Goal: Transaction & Acquisition: Purchase product/service

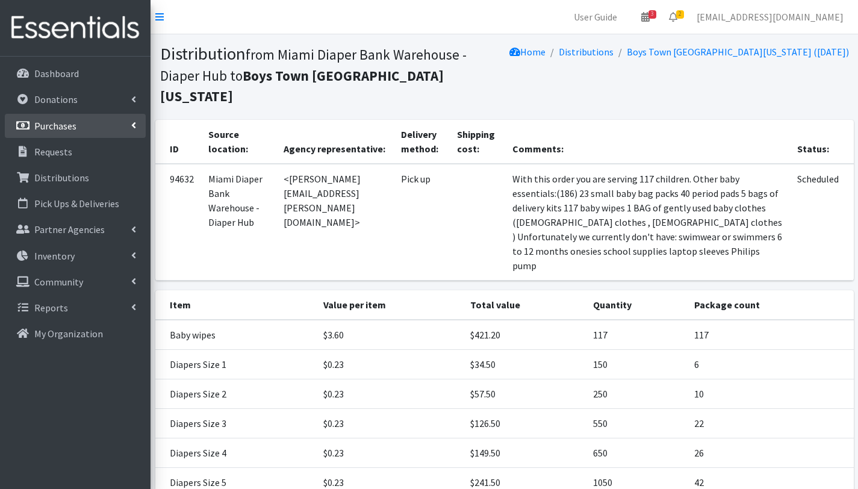
click at [66, 127] on p "Purchases" at bounding box center [55, 126] width 42 height 12
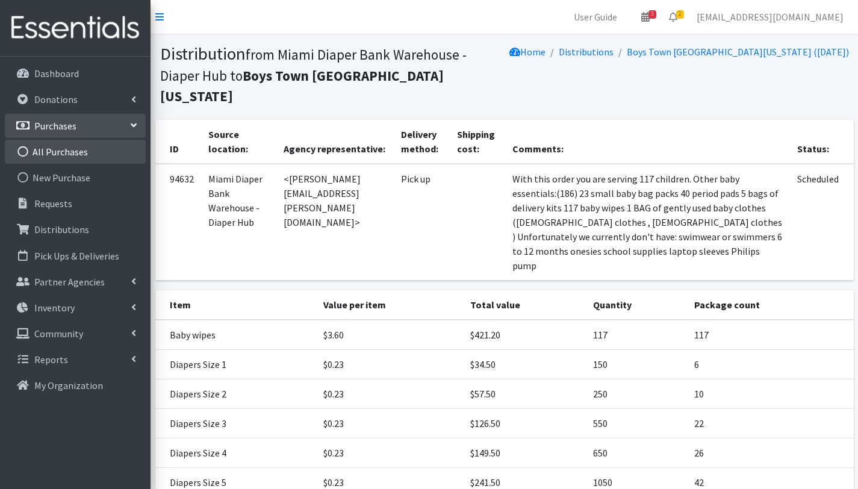
click at [68, 146] on link "All Purchases" at bounding box center [75, 152] width 141 height 24
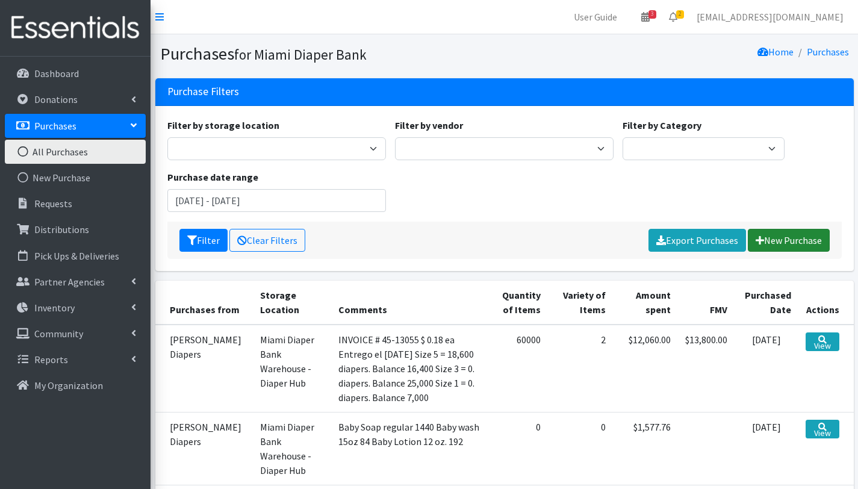
click at [794, 241] on link "New Purchase" at bounding box center [789, 240] width 82 height 23
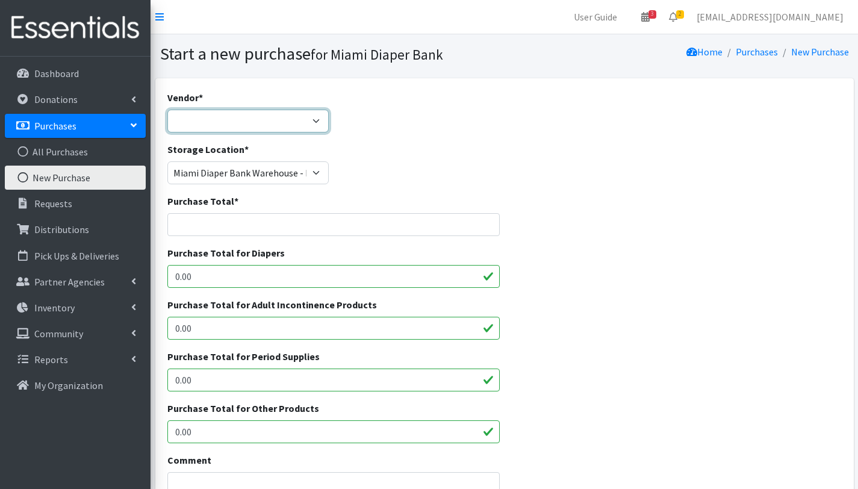
click at [306, 121] on select "DOSF LLC General Vendor JSL Partners National Diaper Bank Network - Pathway to …" at bounding box center [248, 121] width 162 height 23
select select "285"
click at [167, 110] on select "DOSF LLC General Vendor JSL Partners National Diaper Bank Network - Pathway to …" at bounding box center [248, 121] width 162 height 23
click at [273, 226] on input "Purchase Total *" at bounding box center [333, 224] width 333 height 23
type input "10919.98"
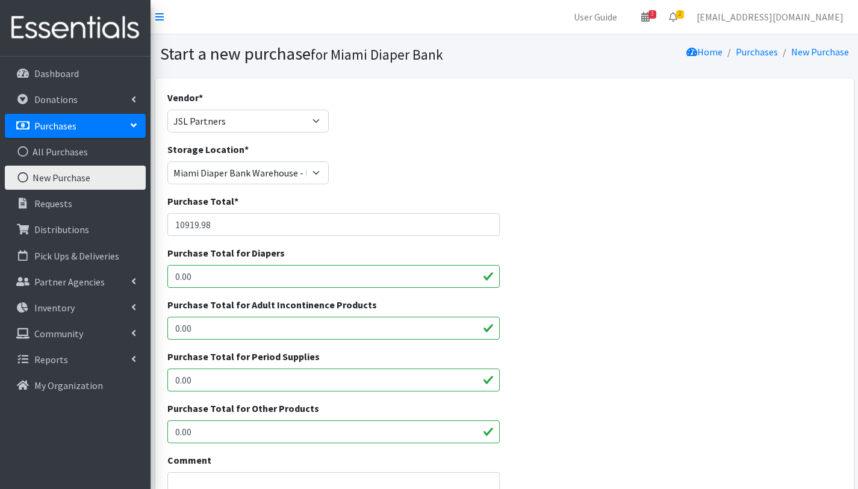
click at [581, 299] on div "Purchase Total for Adult Incontinence Products 0.00" at bounding box center [504, 323] width 683 height 52
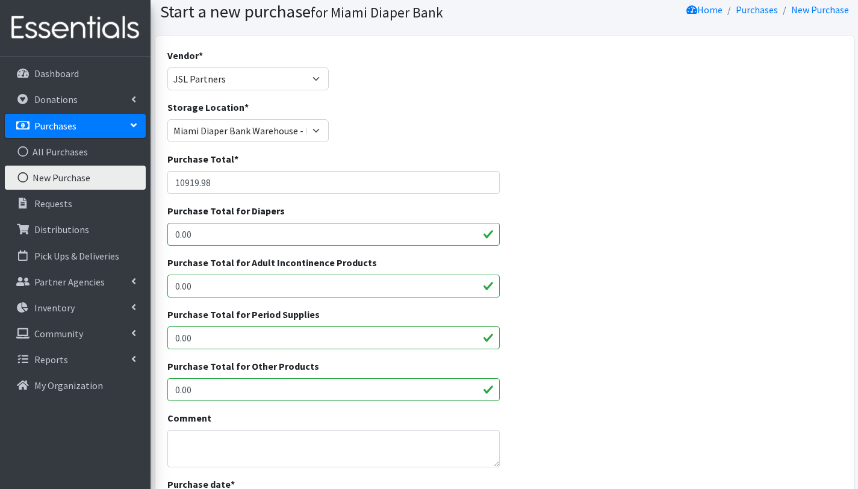
scroll to position [42, 0]
click at [254, 237] on input "0.00" at bounding box center [333, 234] width 333 height 23
click at [192, 234] on input "0.0010919.98" at bounding box center [333, 234] width 333 height 23
type input "10919.98"
click at [588, 307] on div "Purchase Total for Period Supplies 0.00" at bounding box center [504, 333] width 683 height 52
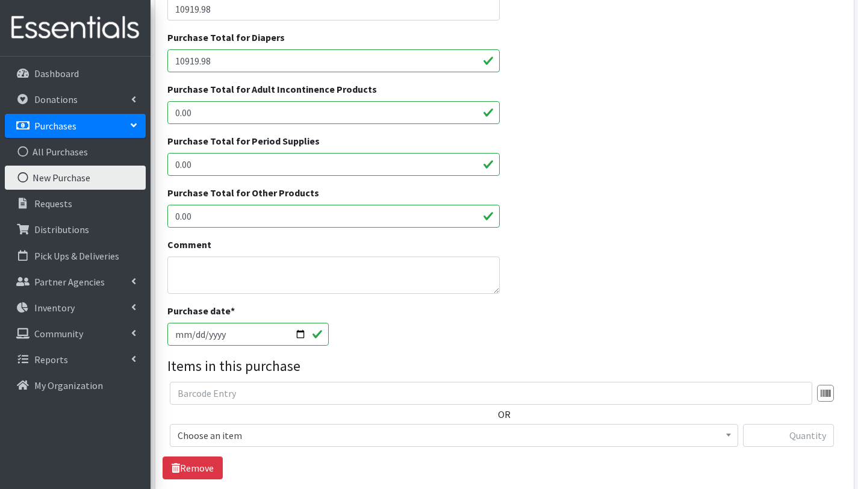
scroll to position [216, 0]
click at [204, 270] on textarea "Comment" at bounding box center [333, 274] width 333 height 37
type textarea "Order No 19587"
click at [300, 331] on input "2025-09-11" at bounding box center [248, 334] width 162 height 23
type input "2025-09-10"
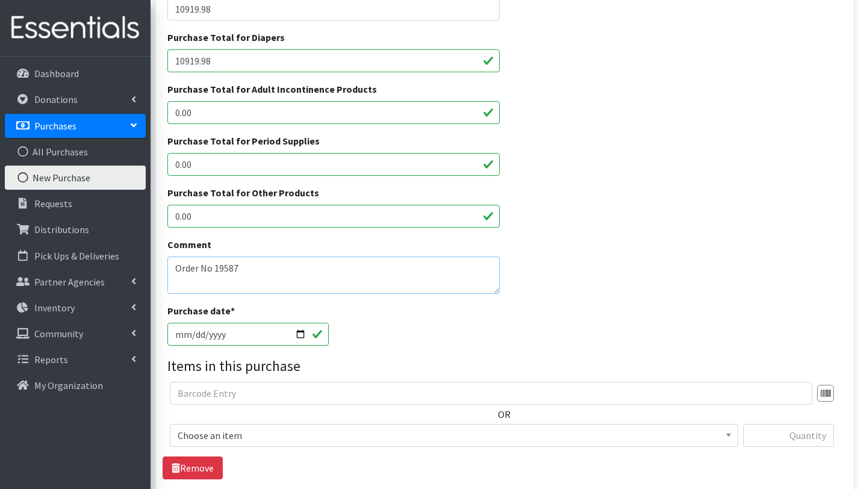
click at [337, 273] on textarea "Order No 19587" at bounding box center [333, 274] width 333 height 37
paste textarea "Training Pants size M (2T-3T) - 84 ct= 3 pallets (30,240 diapers)"
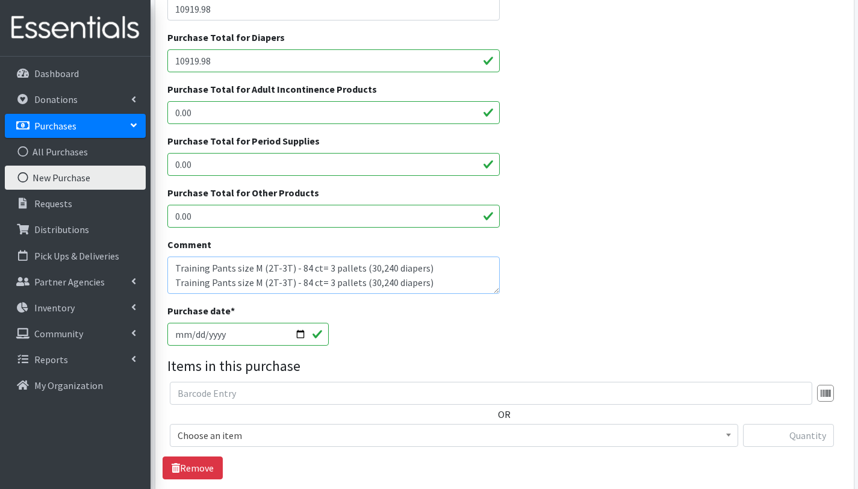
scroll to position [24, 0]
click at [258, 273] on textarea "Order No 19587 Training Pants size M (2T-3T) - 84 ct= 3 pallets (30,240 diapers…" at bounding box center [333, 274] width 333 height 37
click at [365, 274] on textarea "Order No 19587 Training Pants size M (2T-3T) - 84 ct= 3 pallets (30,240 diapers…" at bounding box center [333, 274] width 333 height 37
type textarea "Order No 19587 Training Pants size M (2T-3T) - 84 ct= 3 pallets (30,240 diapers…"
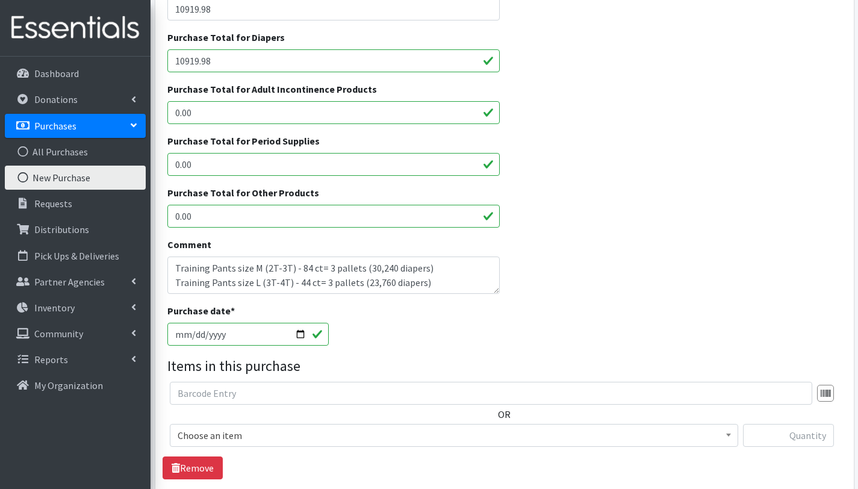
click at [231, 434] on span "Choose an item" at bounding box center [454, 435] width 553 height 17
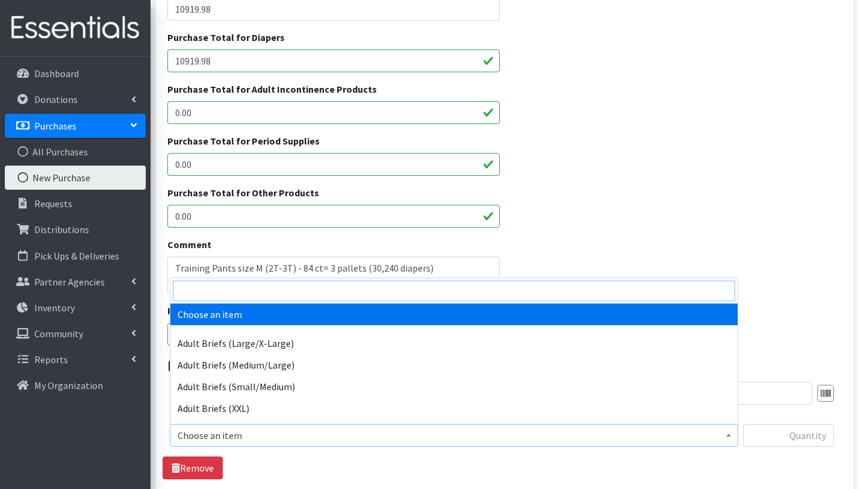
click at [249, 292] on input "search" at bounding box center [454, 291] width 562 height 20
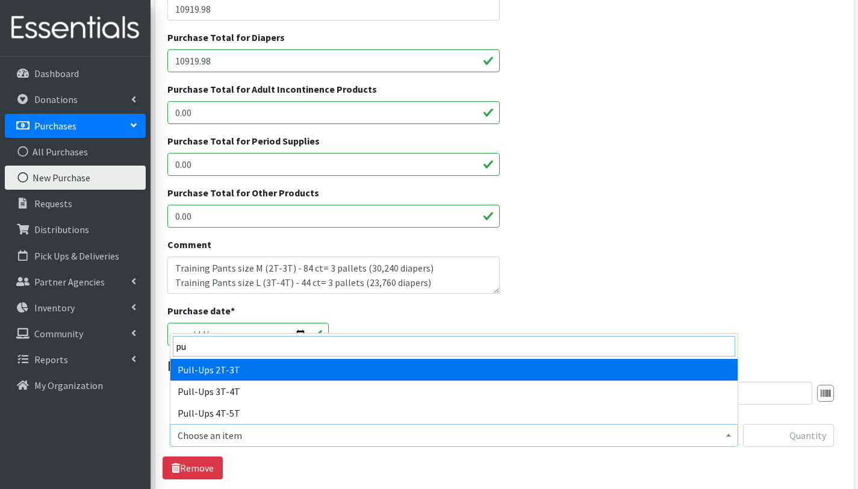
type input "pu"
select select "2644"
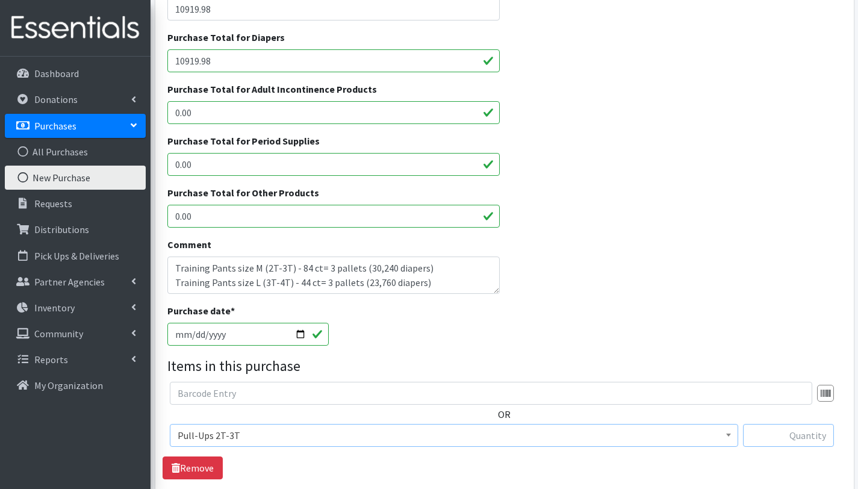
click at [796, 438] on input "text" at bounding box center [788, 435] width 91 height 23
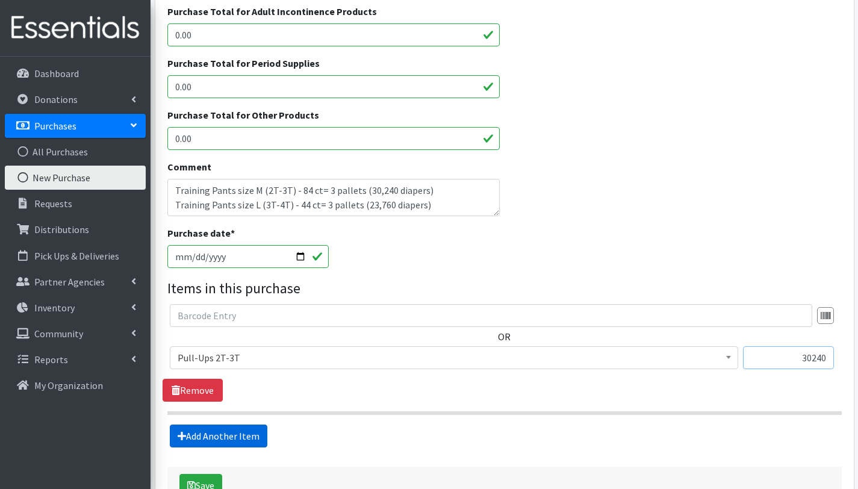
type input "30240"
click at [242, 435] on link "Add Another Item" at bounding box center [219, 435] width 98 height 23
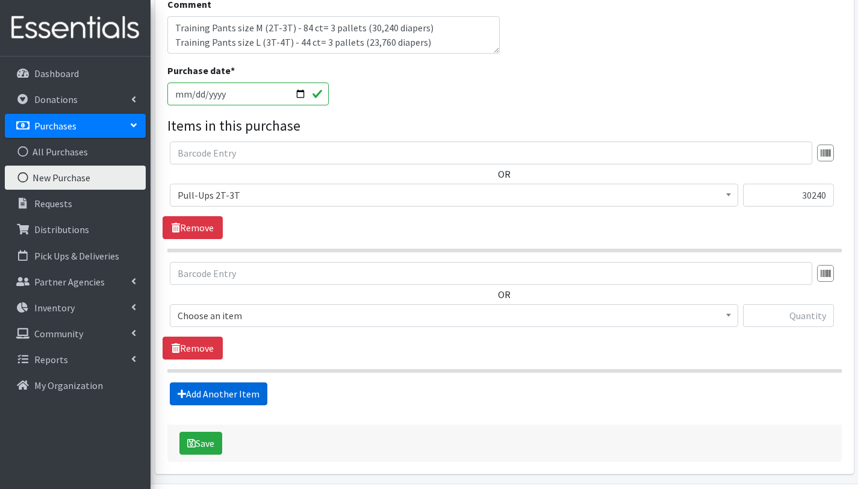
scroll to position [495, 0]
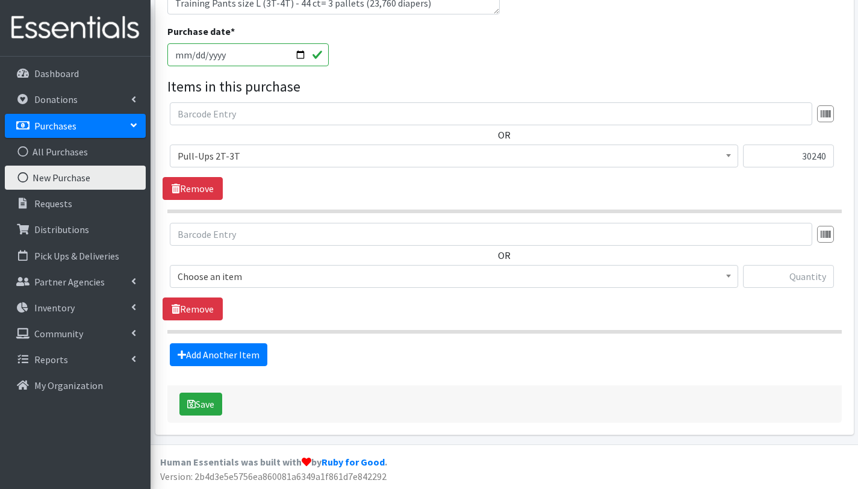
click at [255, 272] on span "Choose an item" at bounding box center [454, 276] width 553 height 17
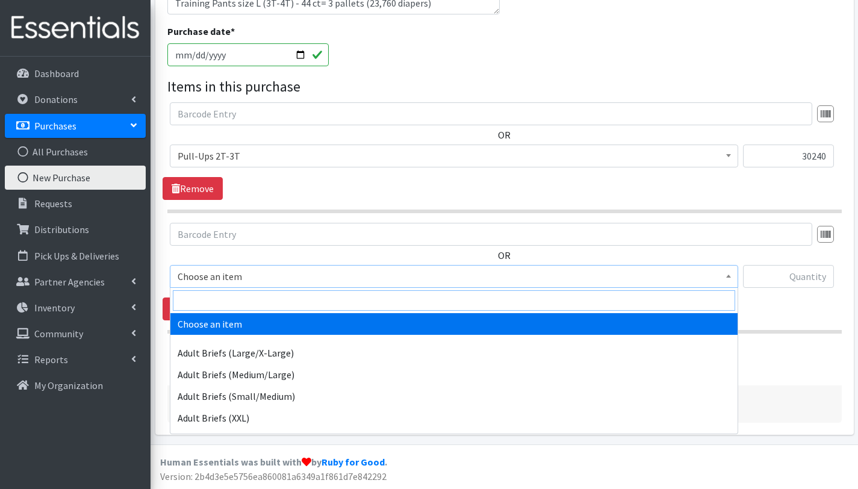
click at [252, 306] on input "search" at bounding box center [454, 300] width 562 height 20
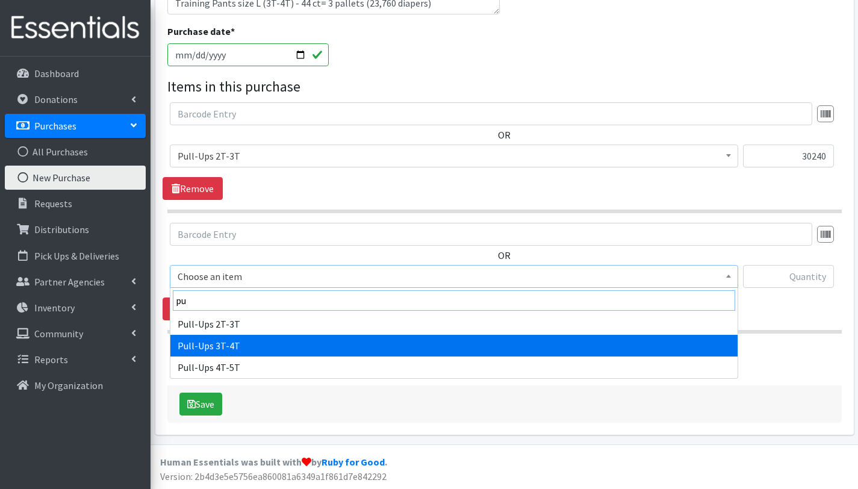
type input "pu"
select select "2679"
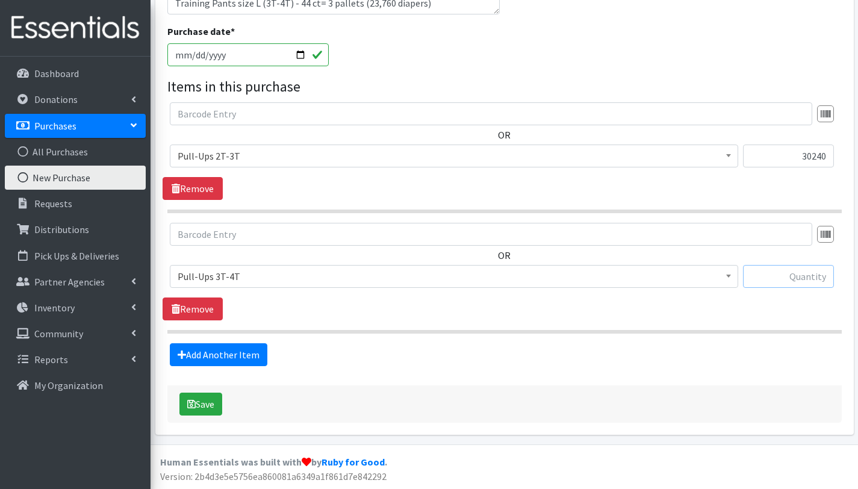
click at [775, 275] on input "text" at bounding box center [788, 276] width 91 height 23
type input "23760"
click at [615, 364] on div "Add Another Item" at bounding box center [504, 354] width 683 height 23
click at [210, 401] on button "Save" at bounding box center [200, 404] width 43 height 23
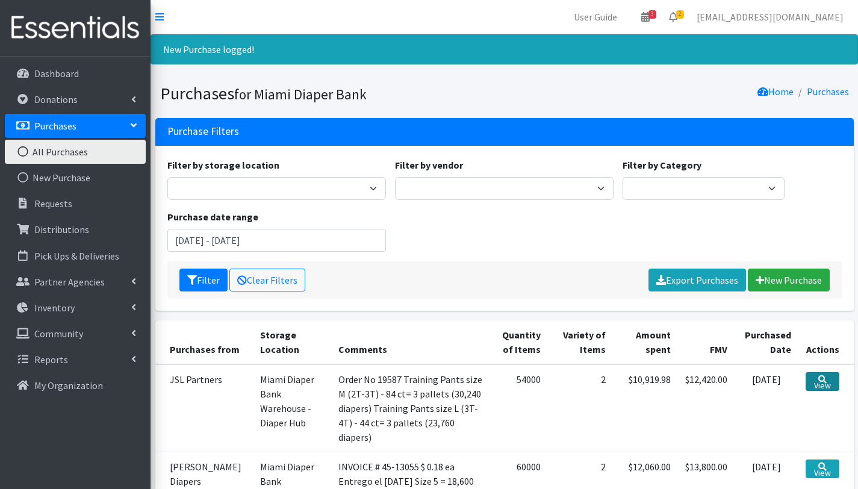
click at [826, 385] on link "View" at bounding box center [822, 381] width 33 height 19
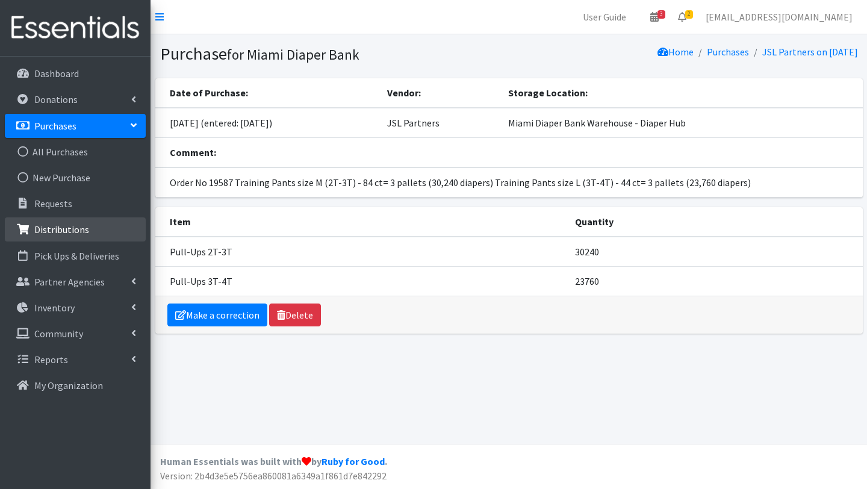
click at [63, 230] on p "Distributions" at bounding box center [61, 229] width 55 height 12
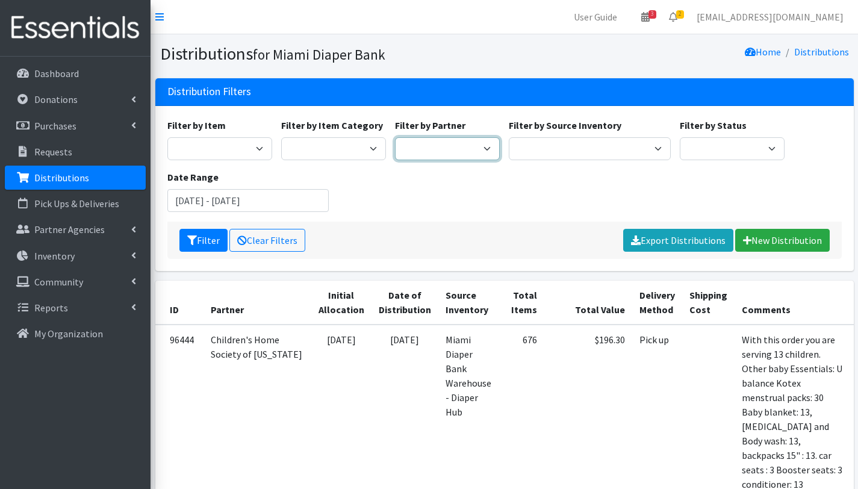
click at [439, 153] on select "305 Pink Pack A Safe Haven for Newborns Basic Needs [GEOGRAPHIC_DATA] [GEOGRAPH…" at bounding box center [447, 148] width 105 height 23
select select "2778"
click at [395, 137] on select "305 Pink Pack A Safe Haven for Newborns Basic Needs Miami Belafonte TACOLCY Cen…" at bounding box center [447, 148] width 105 height 23
click at [209, 239] on button "Filter" at bounding box center [203, 240] width 48 height 23
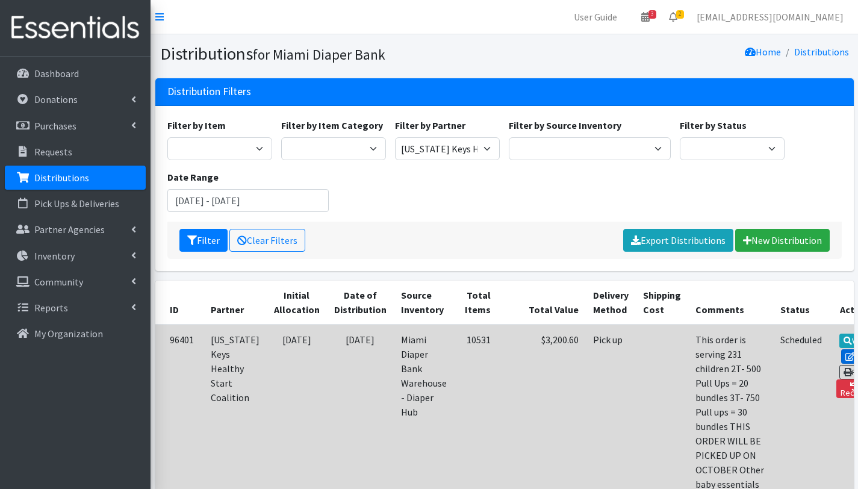
click at [841, 349] on link "Edit" at bounding box center [857, 356] width 33 height 14
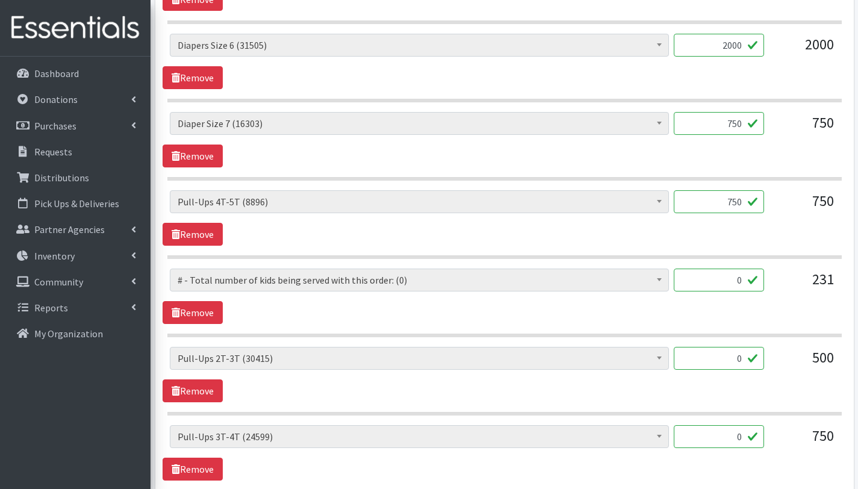
scroll to position [1034, 0]
click at [215, 316] on link "Remove" at bounding box center [193, 311] width 60 height 23
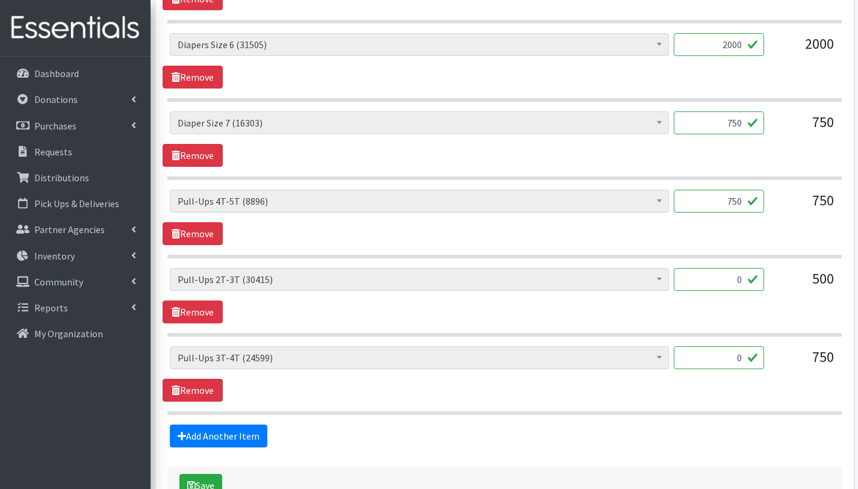
click at [737, 279] on input "0" at bounding box center [719, 279] width 90 height 23
type input "500"
click at [737, 358] on input "0" at bounding box center [719, 357] width 90 height 23
type input "750"
click at [661, 428] on div "Add Another Item" at bounding box center [504, 435] width 683 height 23
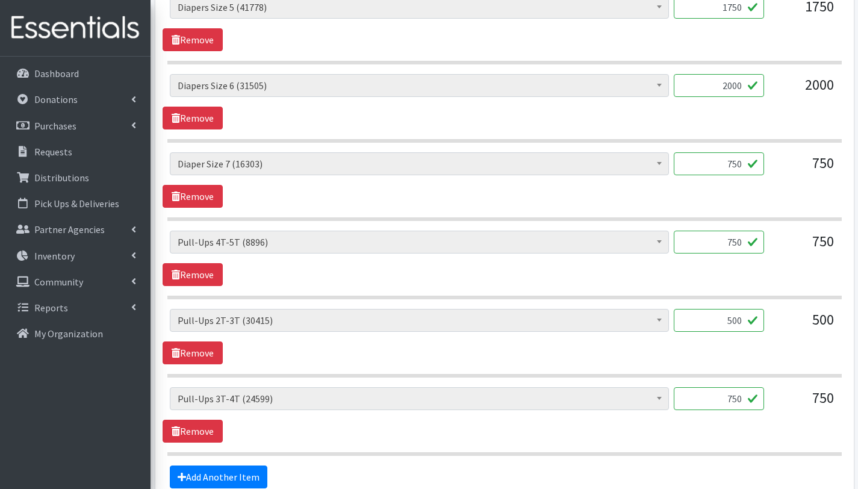
scroll to position [1078, 0]
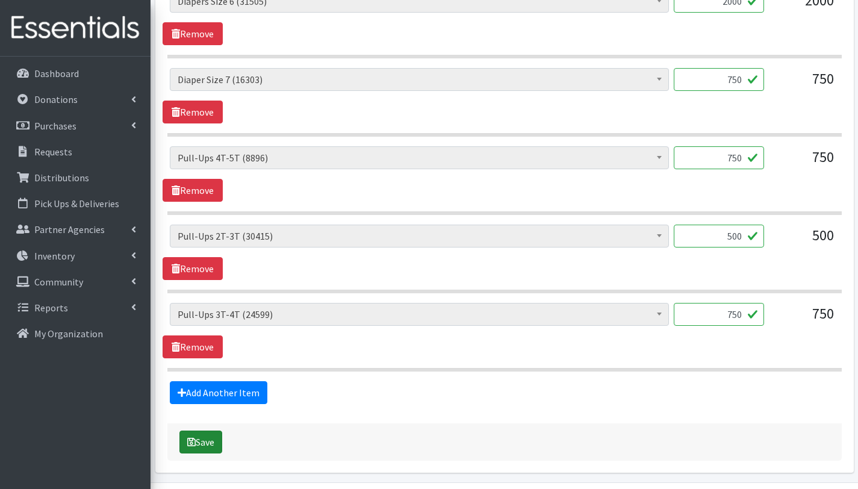
click at [215, 445] on button "Save" at bounding box center [200, 441] width 43 height 23
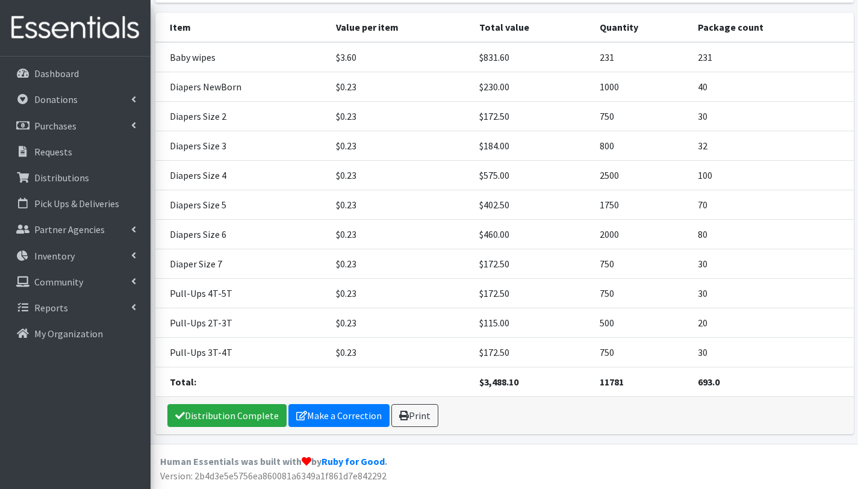
scroll to position [321, 0]
click at [420, 416] on link "Print" at bounding box center [414, 415] width 47 height 23
click at [73, 172] on p "Distributions" at bounding box center [61, 178] width 55 height 12
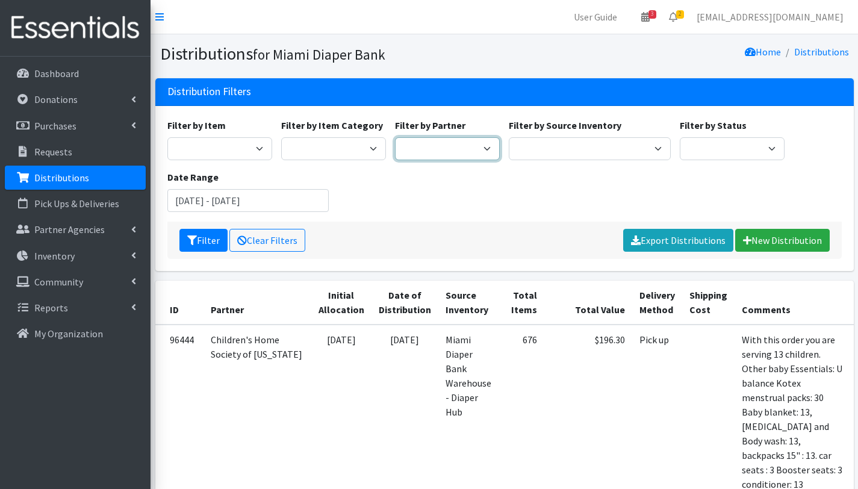
click at [430, 144] on select "305 Pink Pack A Safe Haven for Newborns Basic Needs Miami Belafonte TACOLCY Cen…" at bounding box center [447, 148] width 105 height 23
select select "4836"
click at [395, 137] on select "305 Pink Pack A Safe Haven for Newborns Basic Needs Miami Belafonte TACOLCY Cen…" at bounding box center [447, 148] width 105 height 23
click at [216, 200] on input "July 11, 2025 - October 11, 2025" at bounding box center [248, 200] width 162 height 23
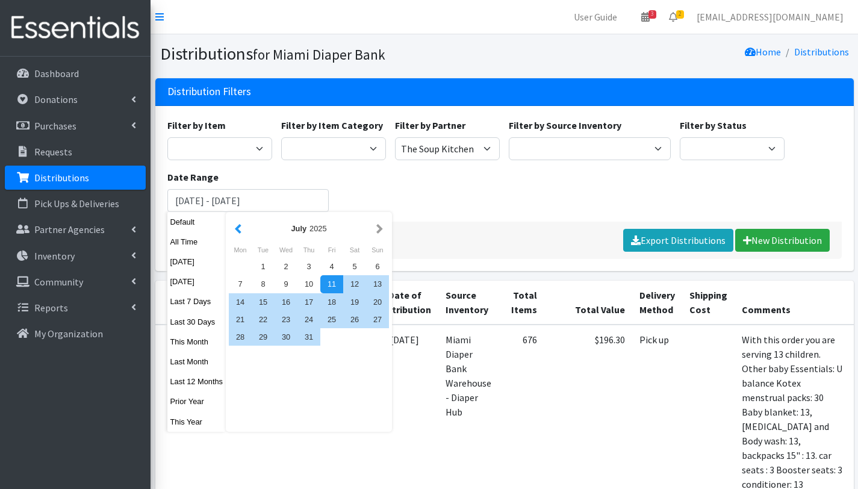
click at [236, 230] on button "button" at bounding box center [238, 228] width 13 height 15
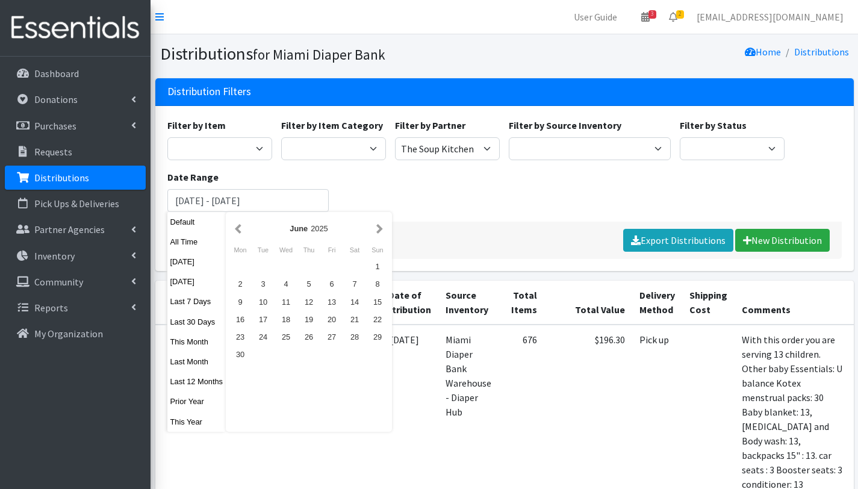
click at [237, 231] on button "button" at bounding box center [238, 228] width 13 height 15
click at [238, 232] on button "button" at bounding box center [238, 228] width 13 height 15
click at [287, 263] on div "1" at bounding box center [286, 266] width 23 height 17
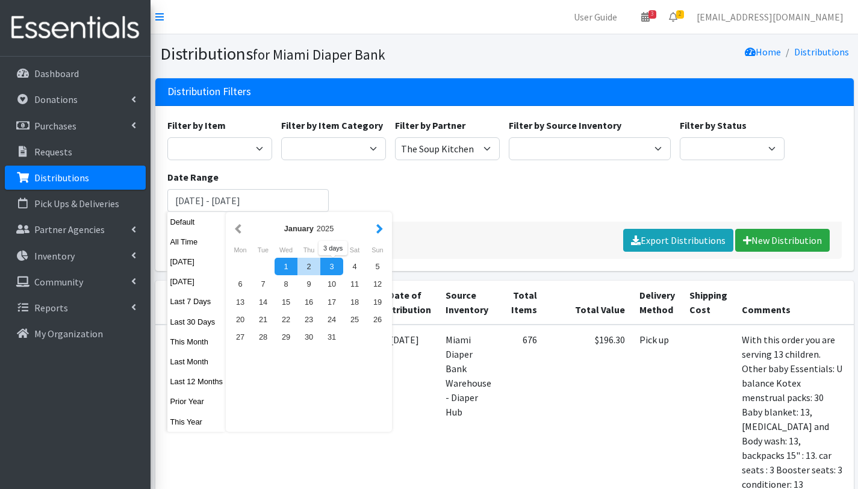
click at [379, 229] on button "button" at bounding box center [379, 228] width 13 height 15
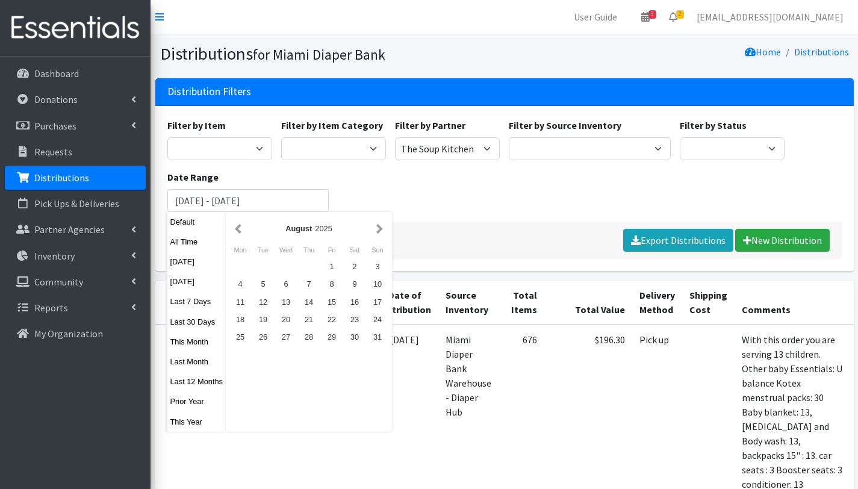
click at [379, 229] on button "button" at bounding box center [379, 228] width 13 height 15
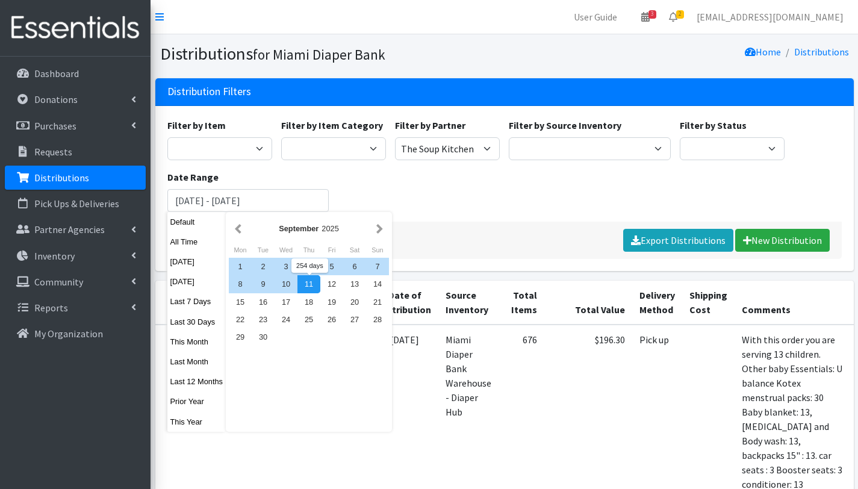
click at [303, 282] on div "11" at bounding box center [308, 283] width 23 height 17
type input "January 1, 2025 - September 11, 2025"
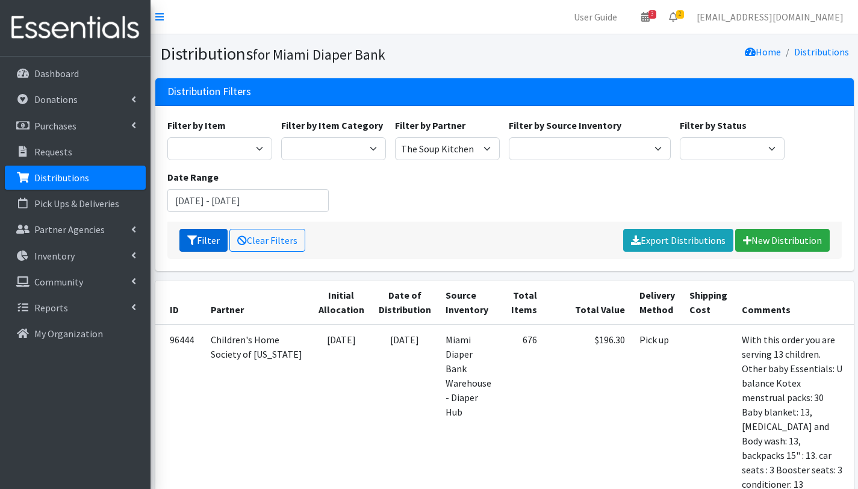
click at [210, 241] on button "Filter" at bounding box center [203, 240] width 48 height 23
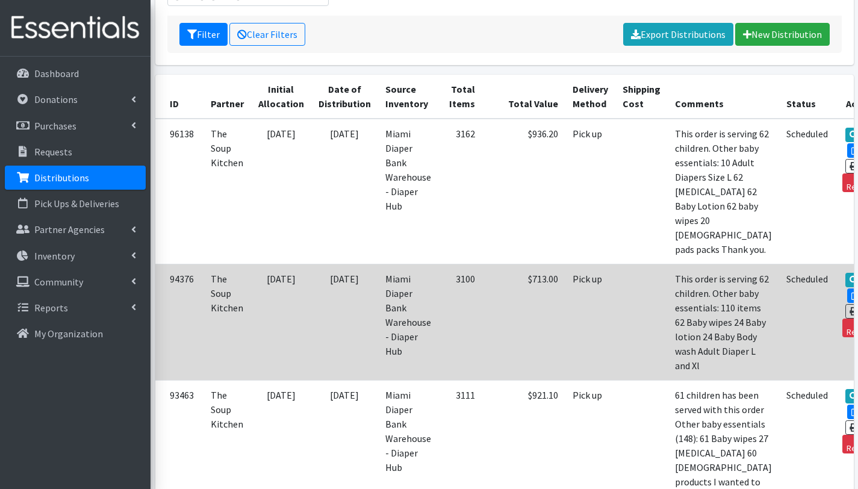
scroll to position [170, 0]
